Goal: Transaction & Acquisition: Book appointment/travel/reservation

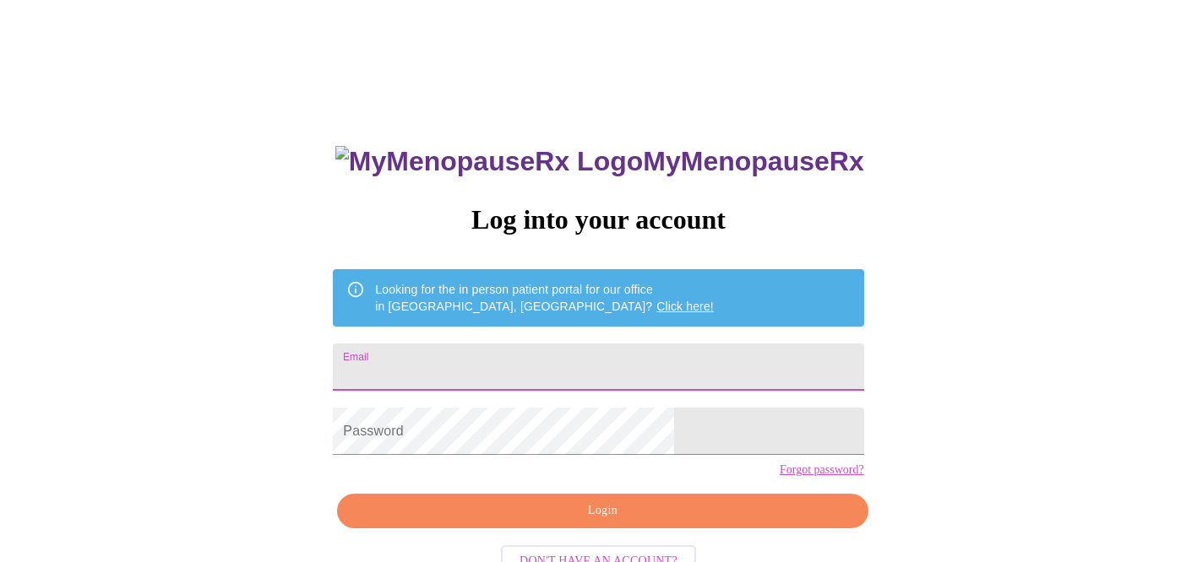
type input "[EMAIL_ADDRESS][DOMAIN_NAME]"
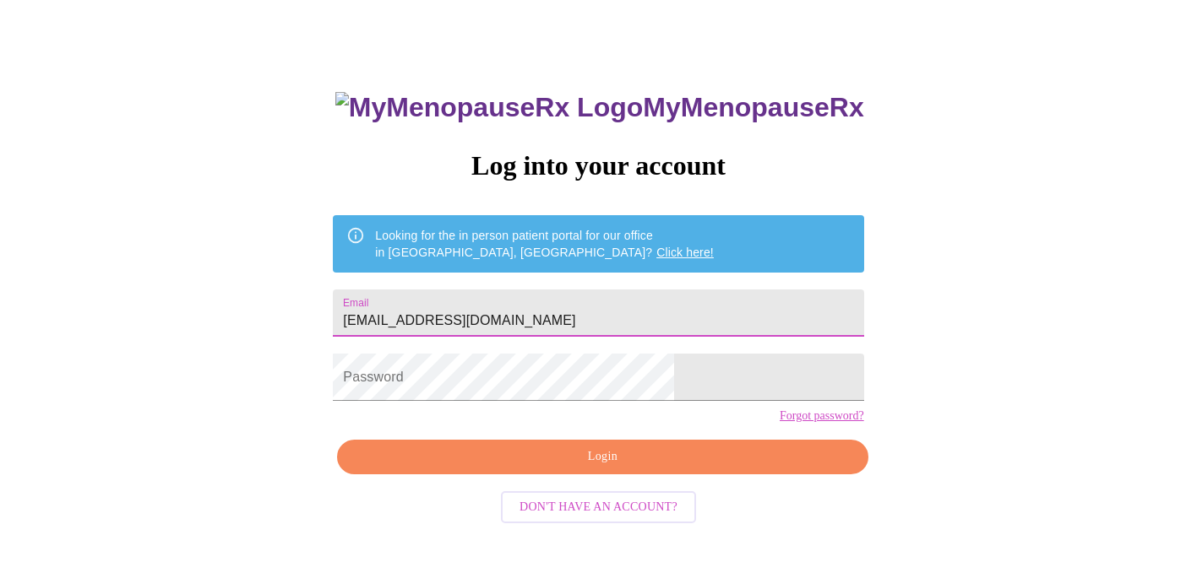
scroll to position [52, 0]
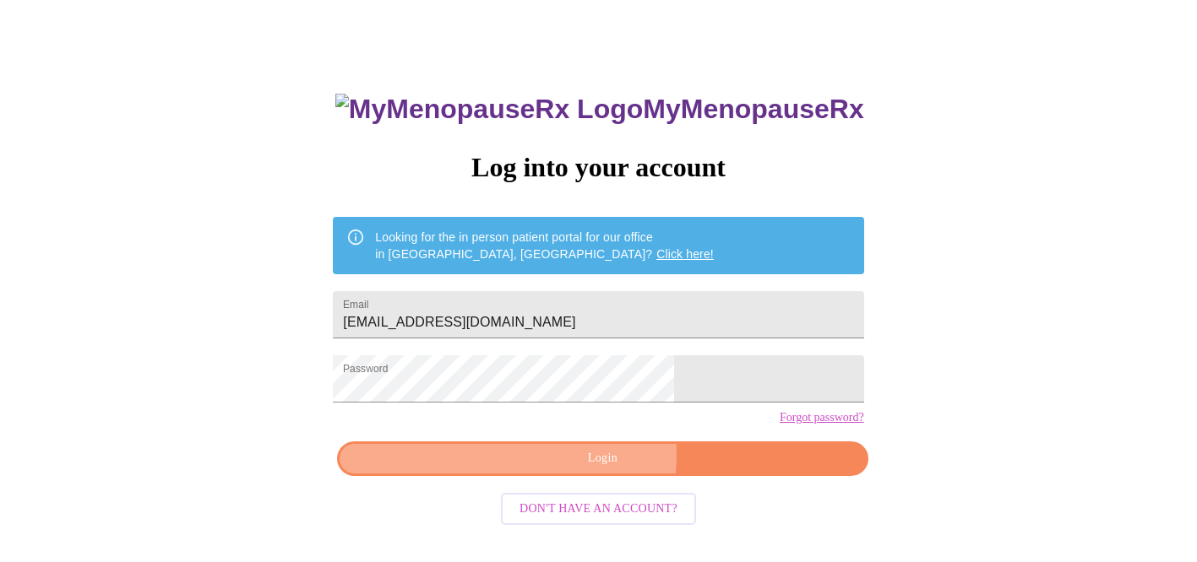
click at [592, 469] on span "Login" at bounding box center [601, 458] width 491 height 21
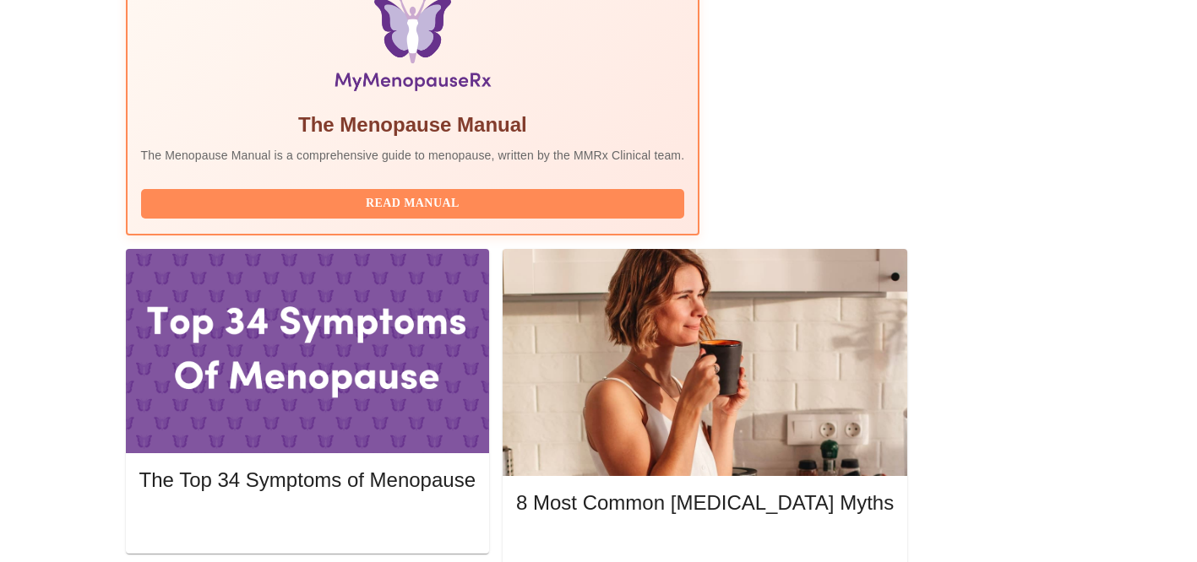
scroll to position [572, 0]
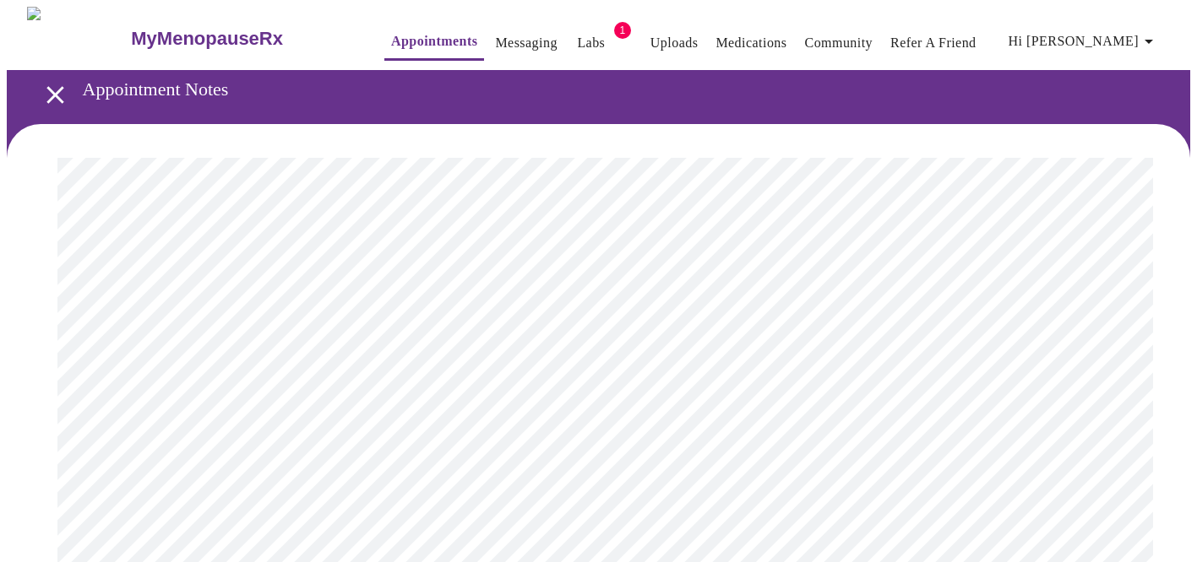
click at [48, 92] on icon "open drawer" at bounding box center [56, 95] width 30 height 30
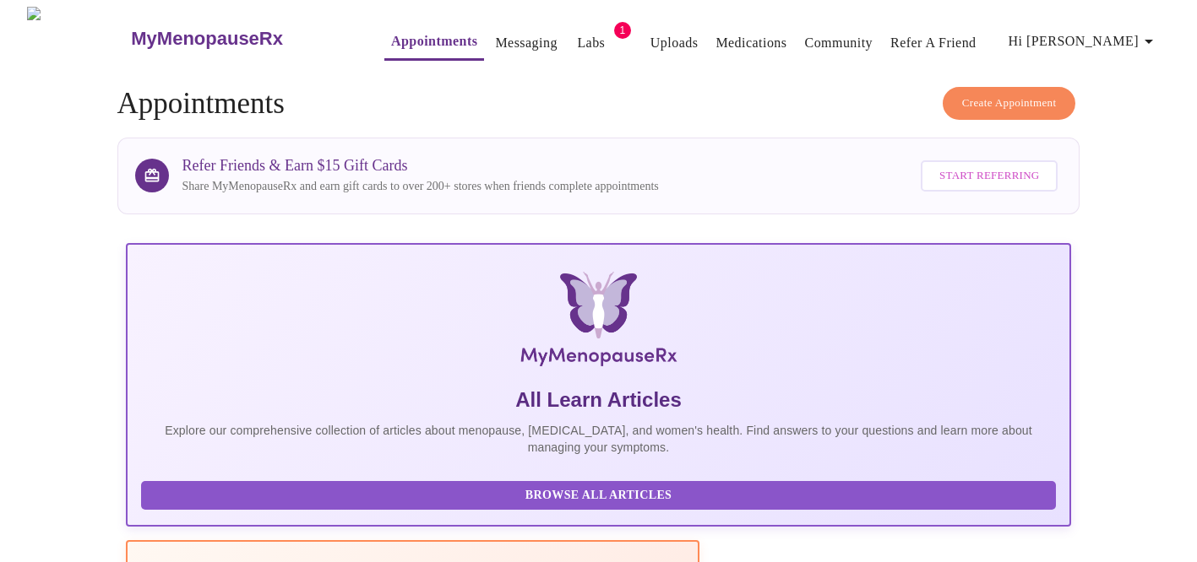
click at [996, 94] on span "Create Appointment" at bounding box center [1009, 103] width 95 height 19
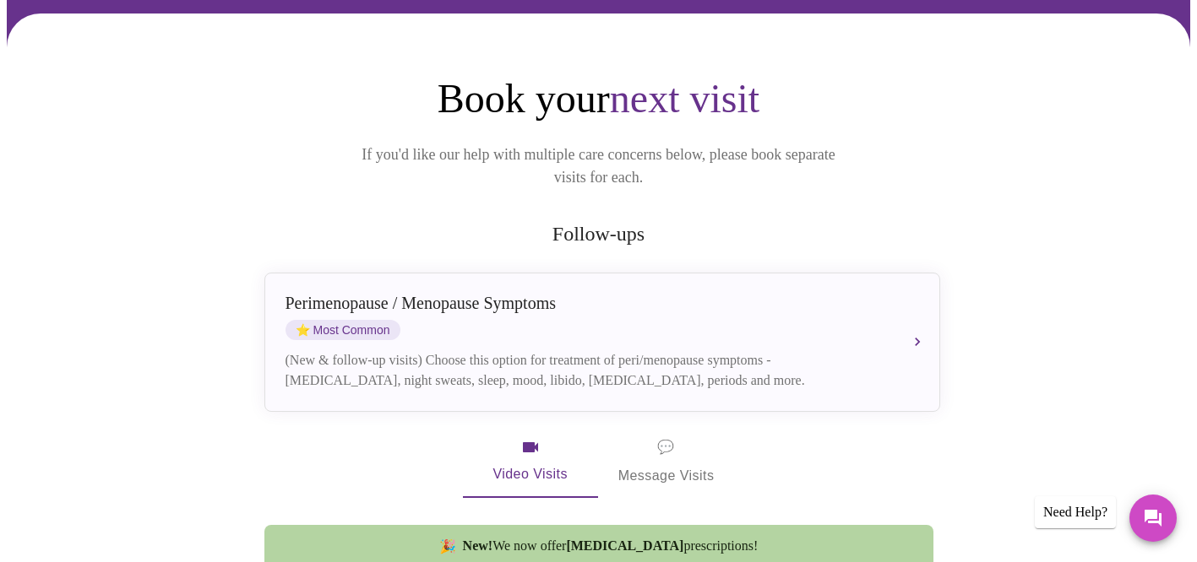
scroll to position [136, 0]
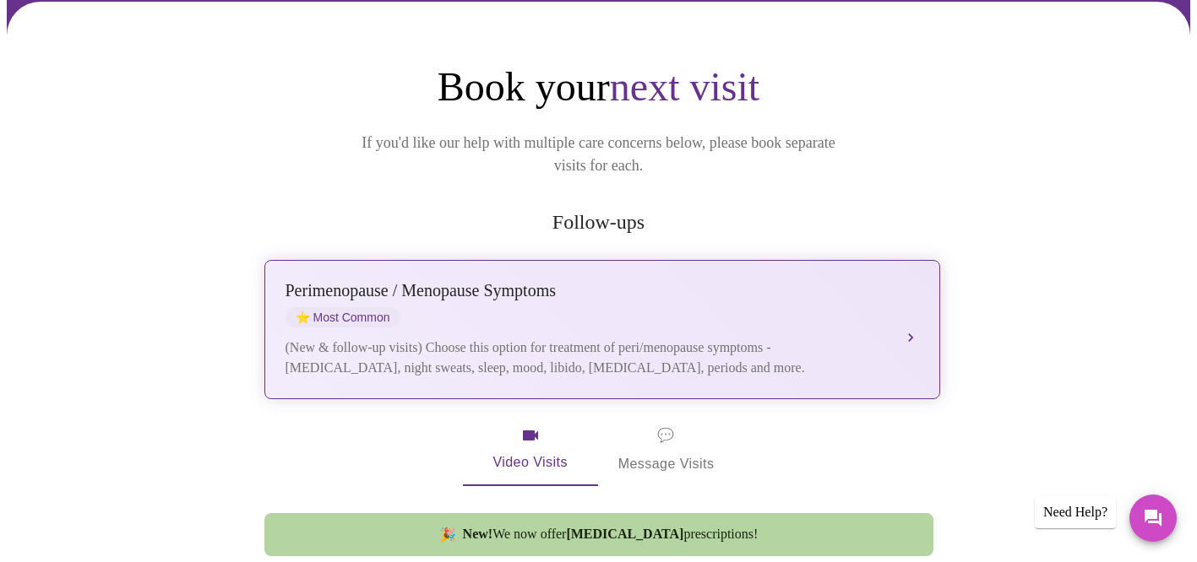
click at [839, 281] on div "Perimenopause / Menopause Symptoms" at bounding box center [585, 290] width 600 height 19
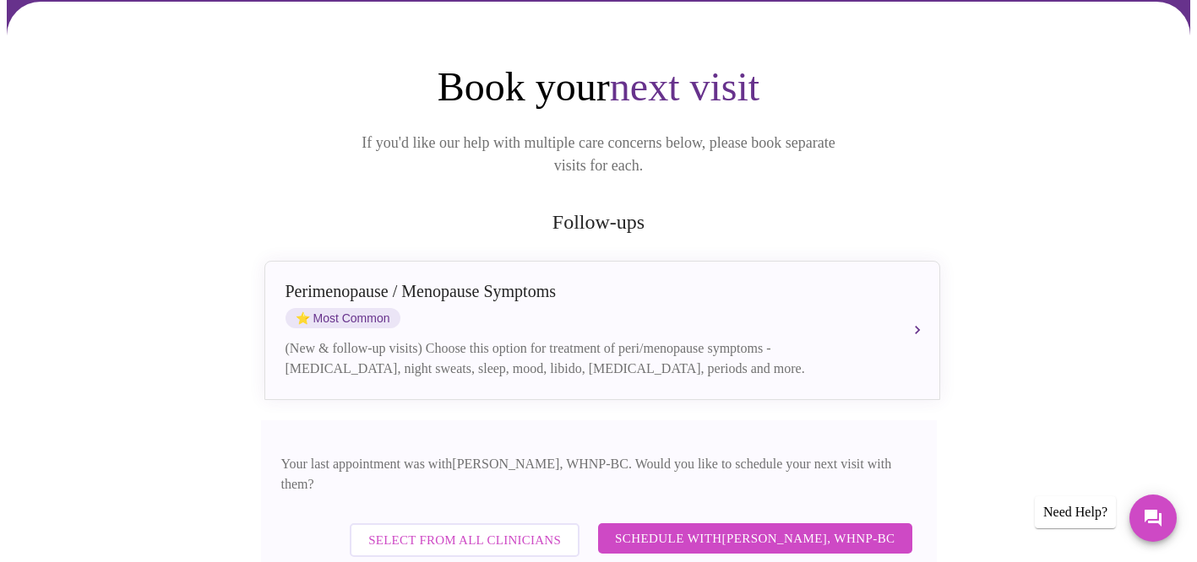
click at [784, 528] on span "Schedule with [PERSON_NAME], WHNP-BC" at bounding box center [755, 539] width 280 height 22
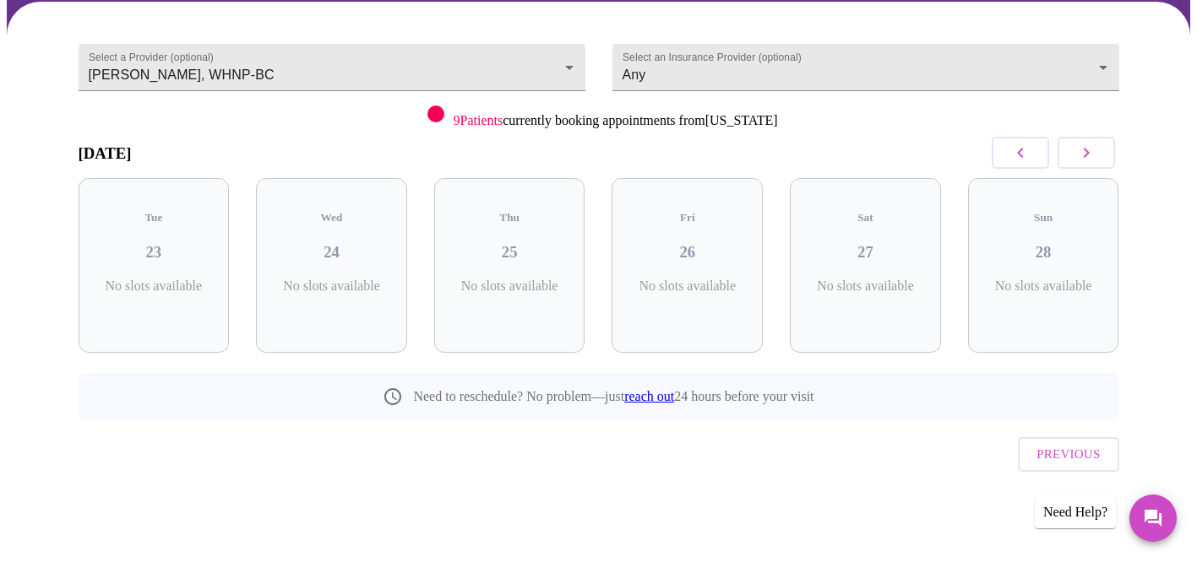
scroll to position [101, 0]
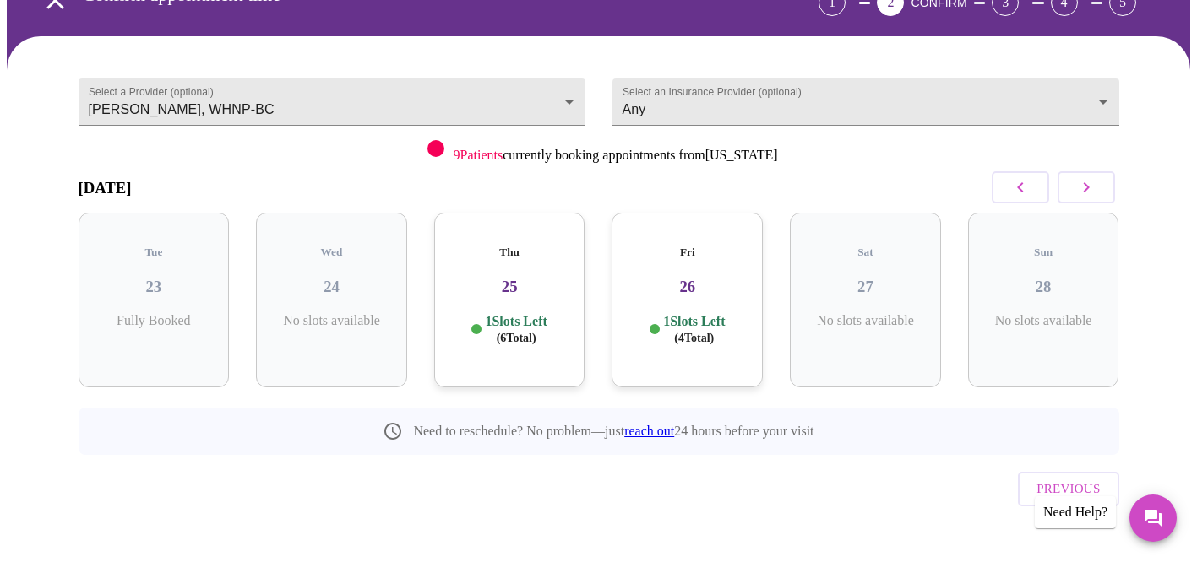
click at [1070, 187] on button "button" at bounding box center [1085, 187] width 57 height 32
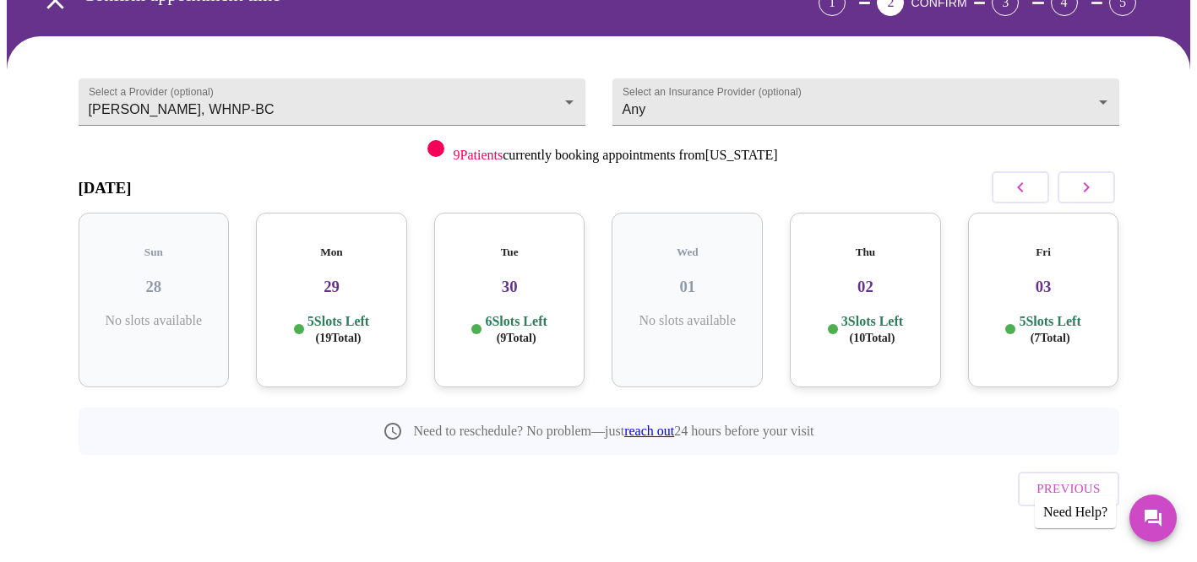
click at [346, 247] on div "Mon 29 5 Slots Left ( 19 Total)" at bounding box center [331, 300] width 151 height 175
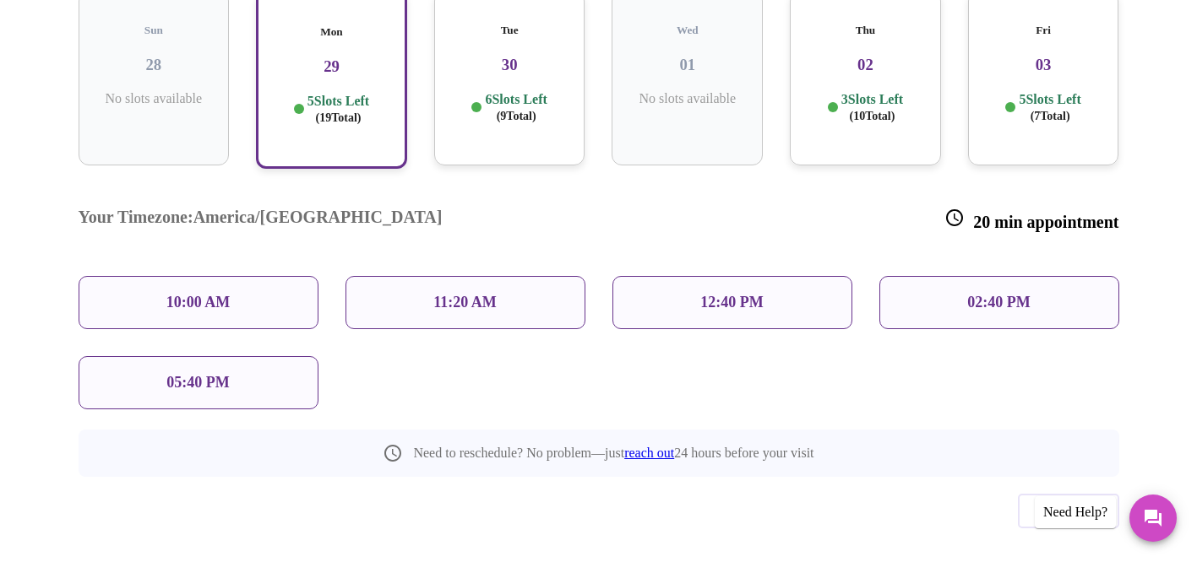
scroll to position [323, 0]
click at [205, 277] on div "10:00 AM" at bounding box center [199, 303] width 240 height 53
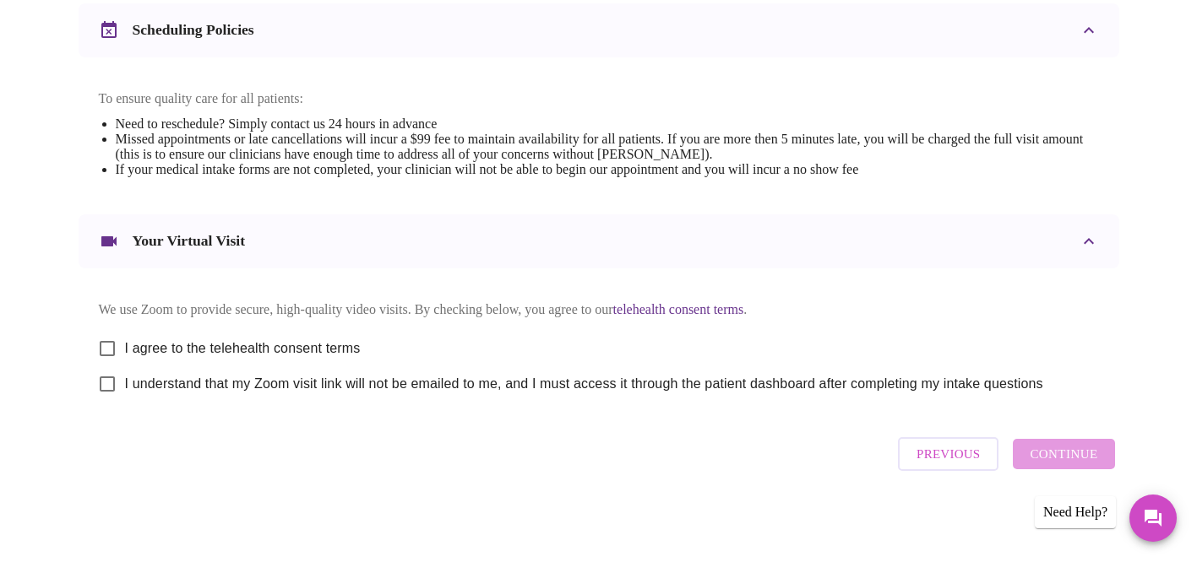
scroll to position [661, 0]
click at [105, 340] on input "I agree to the telehealth consent terms" at bounding box center [107, 348] width 35 height 35
checkbox input "true"
click at [103, 385] on input "I understand that my Zoom visit link will not be emailed to me, and I must acce…" at bounding box center [107, 383] width 35 height 35
checkbox input "true"
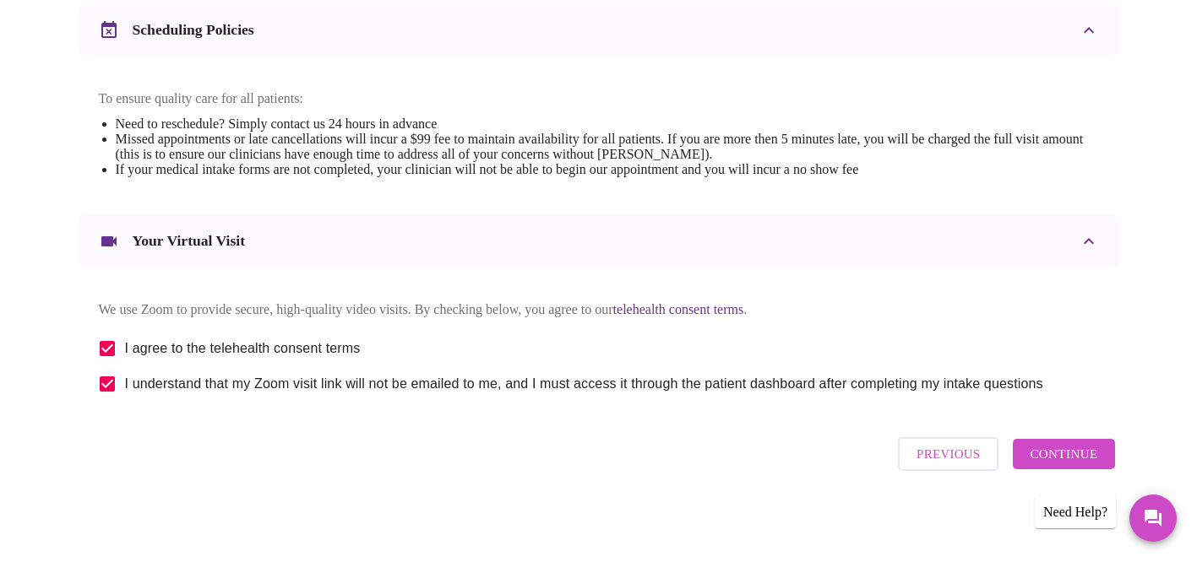
click at [1081, 464] on span "Continue" at bounding box center [1063, 454] width 68 height 22
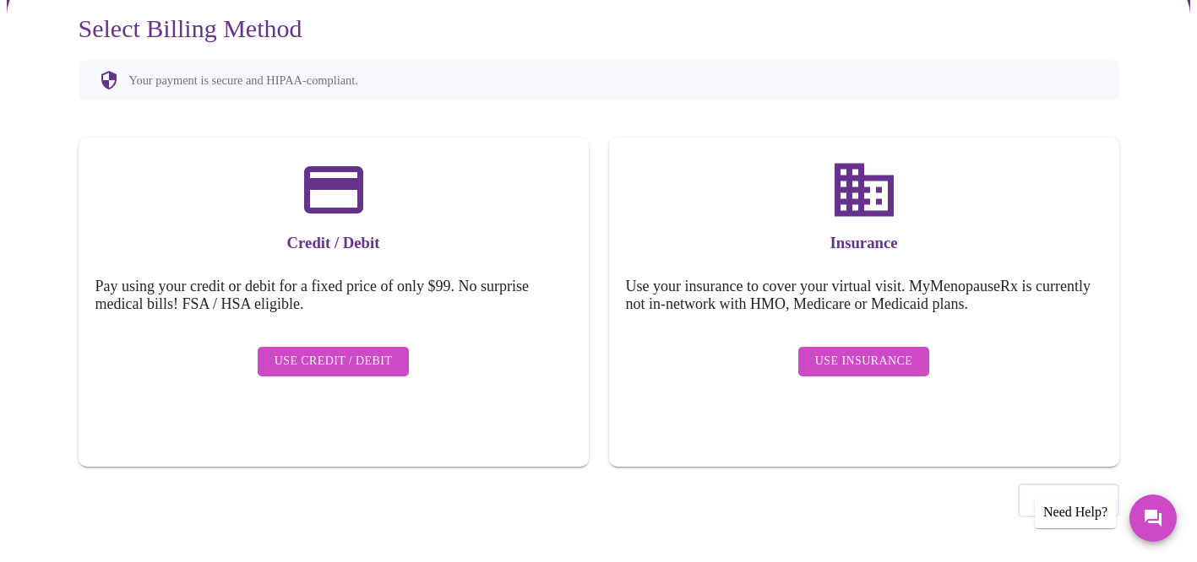
scroll to position [156, 0]
click at [885, 352] on span "Use Insurance" at bounding box center [863, 362] width 97 height 21
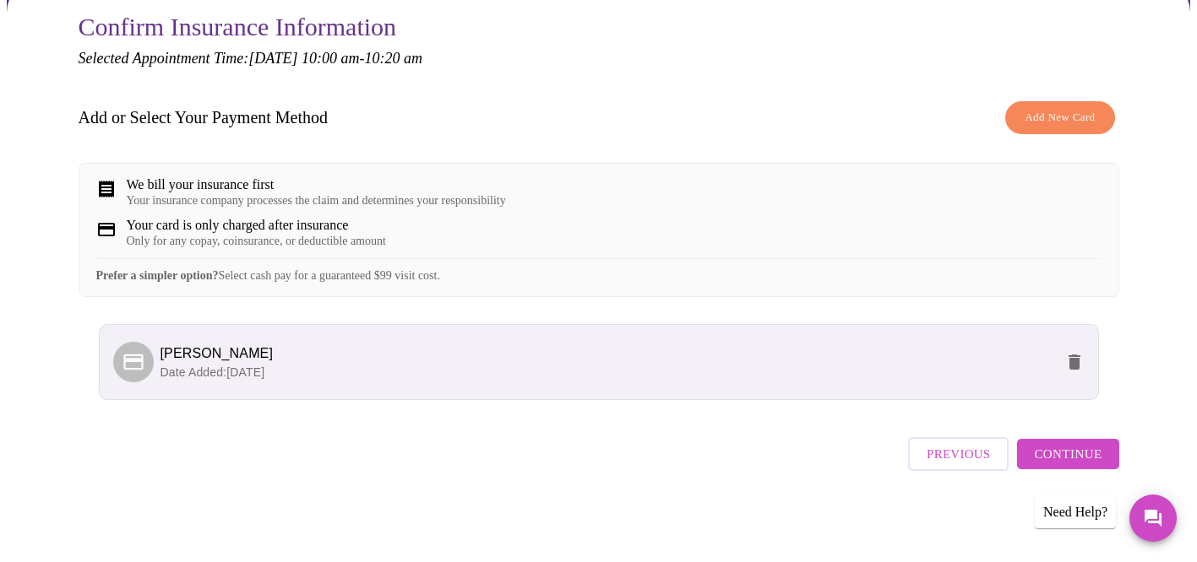
scroll to position [172, 0]
click at [1049, 453] on span "Continue" at bounding box center [1068, 454] width 68 height 22
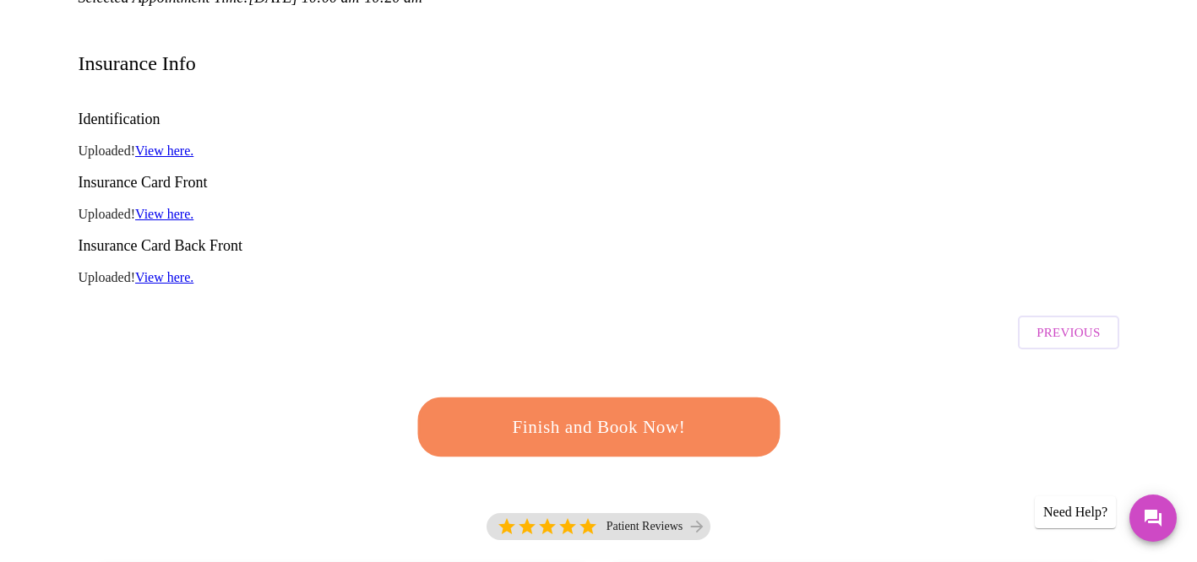
scroll to position [236, 0]
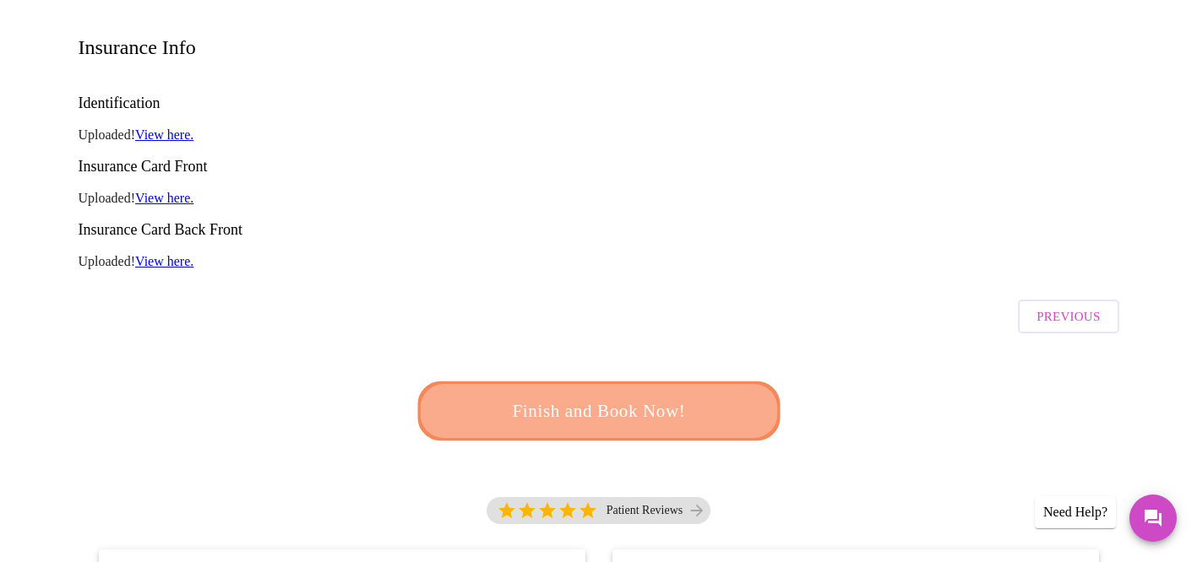
click at [674, 396] on span "Finish and Book Now!" at bounding box center [598, 411] width 312 height 31
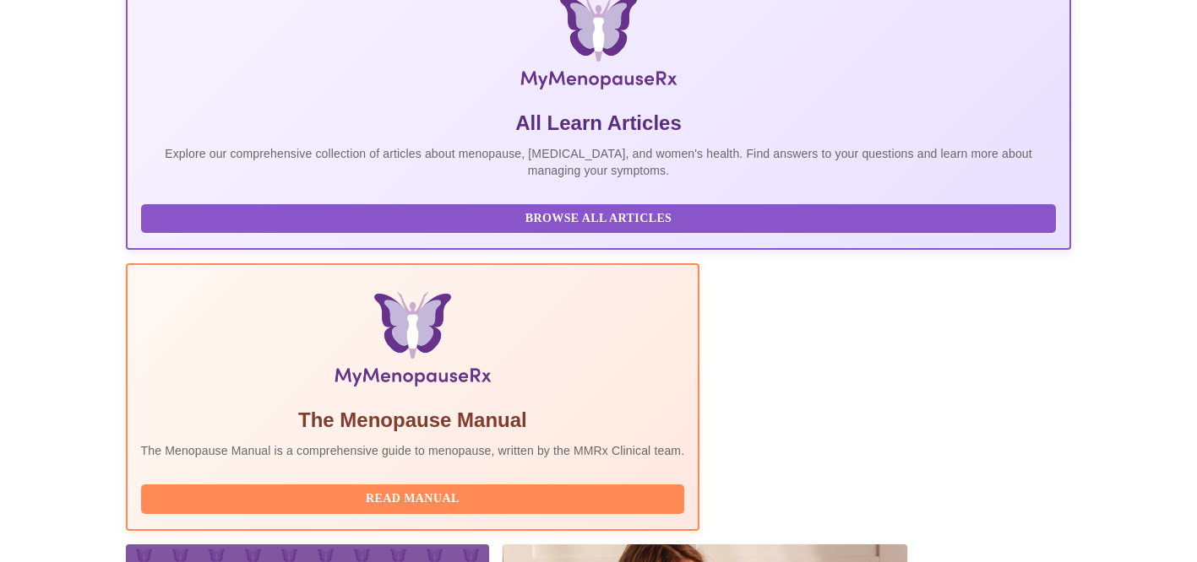
scroll to position [241, 0]
